Goal: Find specific page/section: Find specific page/section

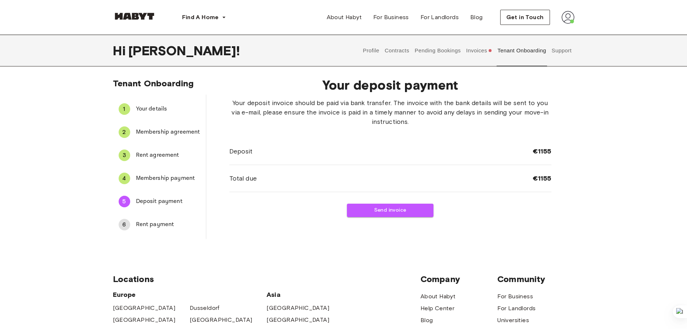
click at [366, 49] on button "Profile" at bounding box center [371, 51] width 18 height 32
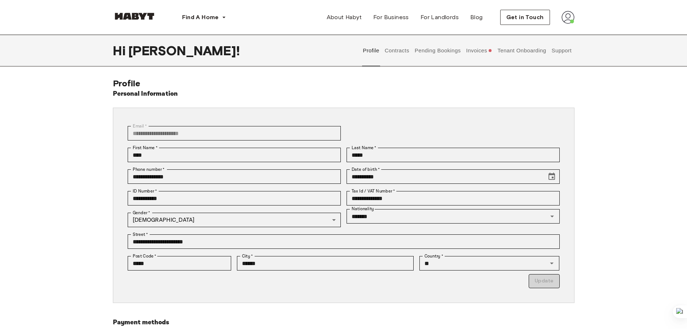
click at [389, 48] on button "Contracts" at bounding box center [397, 51] width 26 height 32
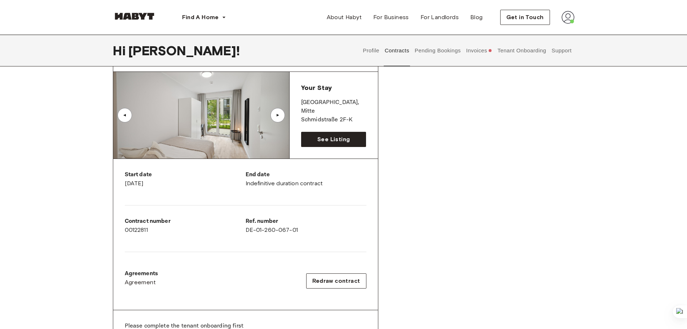
scroll to position [361, 0]
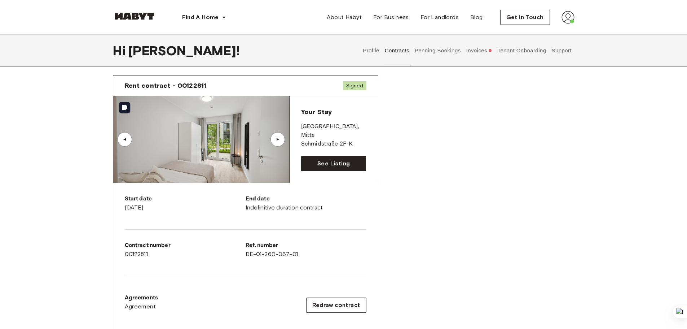
click at [276, 139] on div "▲" at bounding box center [277, 139] width 7 height 4
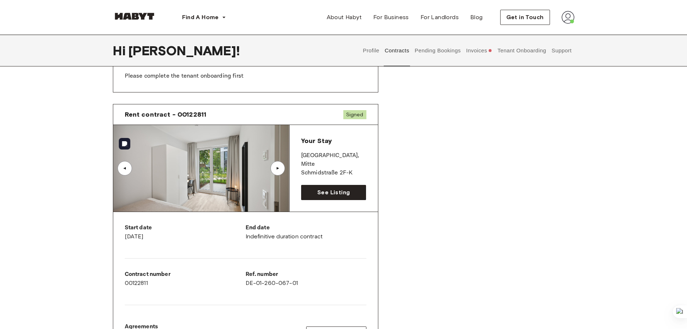
scroll to position [325, 0]
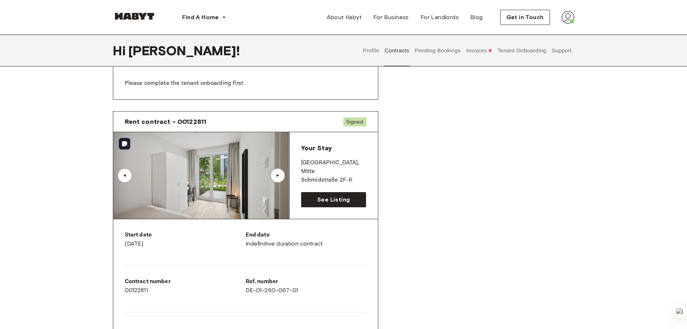
click at [276, 175] on div "▲" at bounding box center [277, 175] width 7 height 4
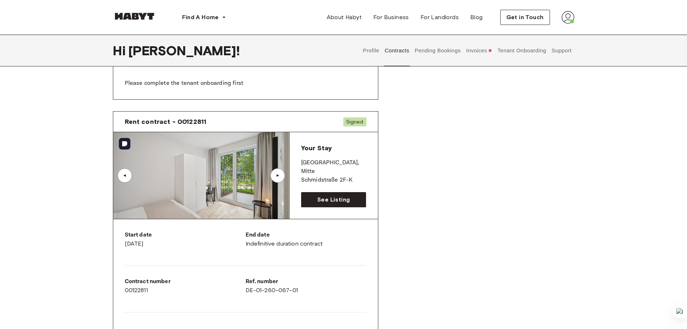
click at [217, 174] on img at bounding box center [201, 175] width 176 height 87
click at [331, 197] on span "See Listing" at bounding box center [333, 199] width 32 height 9
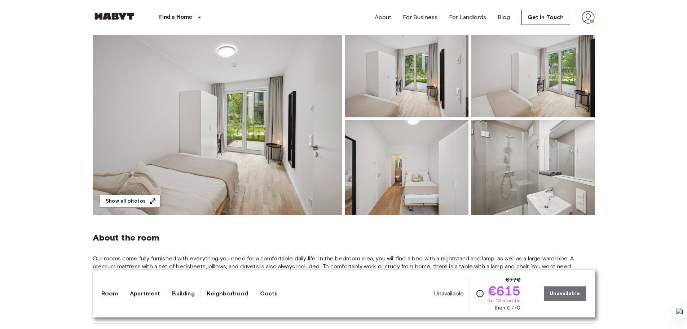
scroll to position [36, 0]
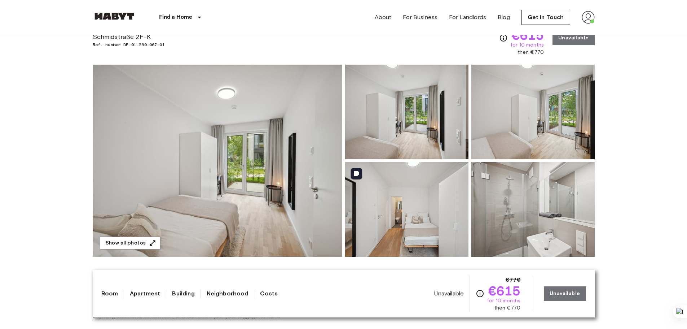
click at [407, 225] on img at bounding box center [406, 209] width 123 height 95
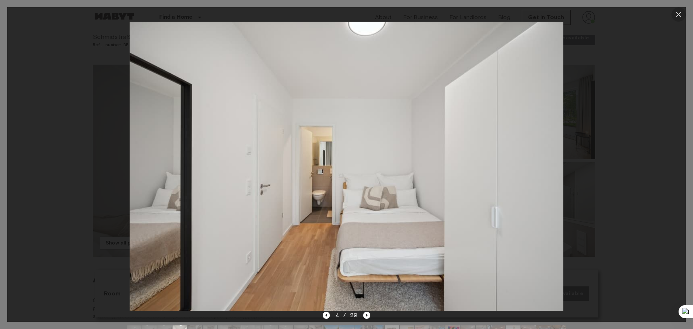
drag, startPoint x: 676, startPoint y: 16, endPoint x: 663, endPoint y: 17, distance: 13.0
click at [676, 15] on icon "button" at bounding box center [678, 14] width 9 height 9
